Goal: Navigation & Orientation: Find specific page/section

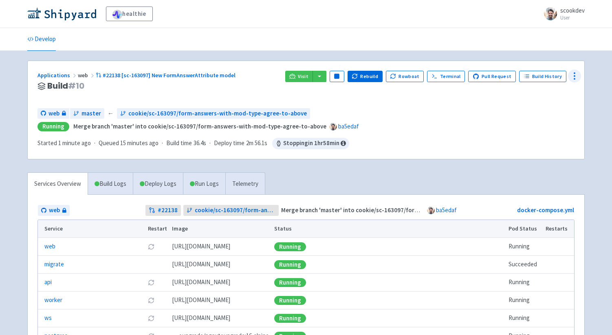
click at [575, 76] on icon at bounding box center [574, 76] width 10 height 10
click at [541, 107] on span "Data Dashboard" at bounding box center [536, 108] width 41 height 11
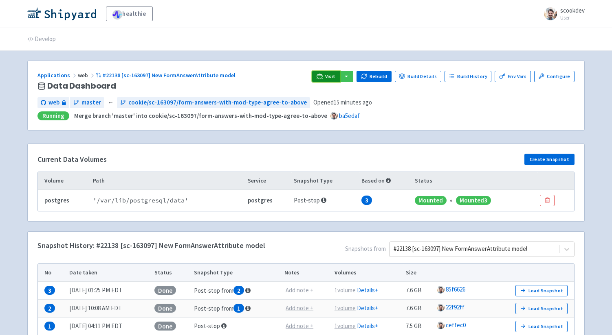
click at [330, 73] on span "Visit" at bounding box center [330, 76] width 11 height 7
